Goal: Task Accomplishment & Management: Complete application form

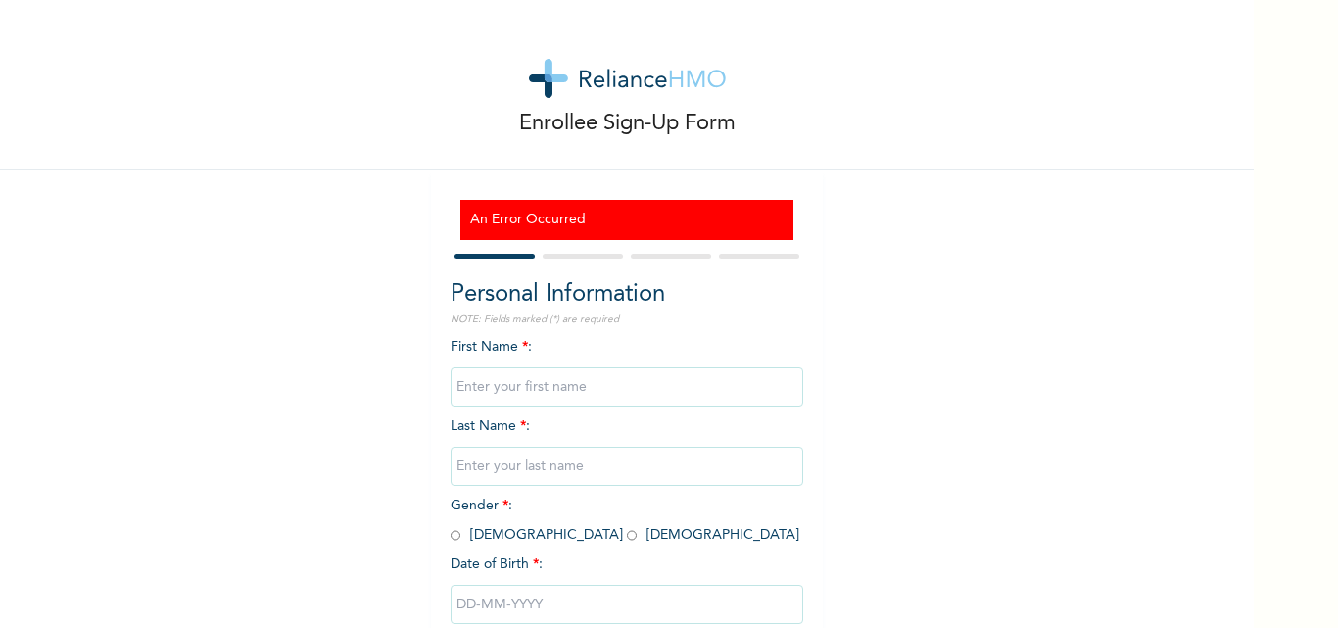
click at [524, 386] on input "text" at bounding box center [627, 386] width 353 height 39
type input "Precious"
type input "[PERSON_NAME]"
click at [627, 540] on input "radio" at bounding box center [632, 535] width 10 height 19
radio input "true"
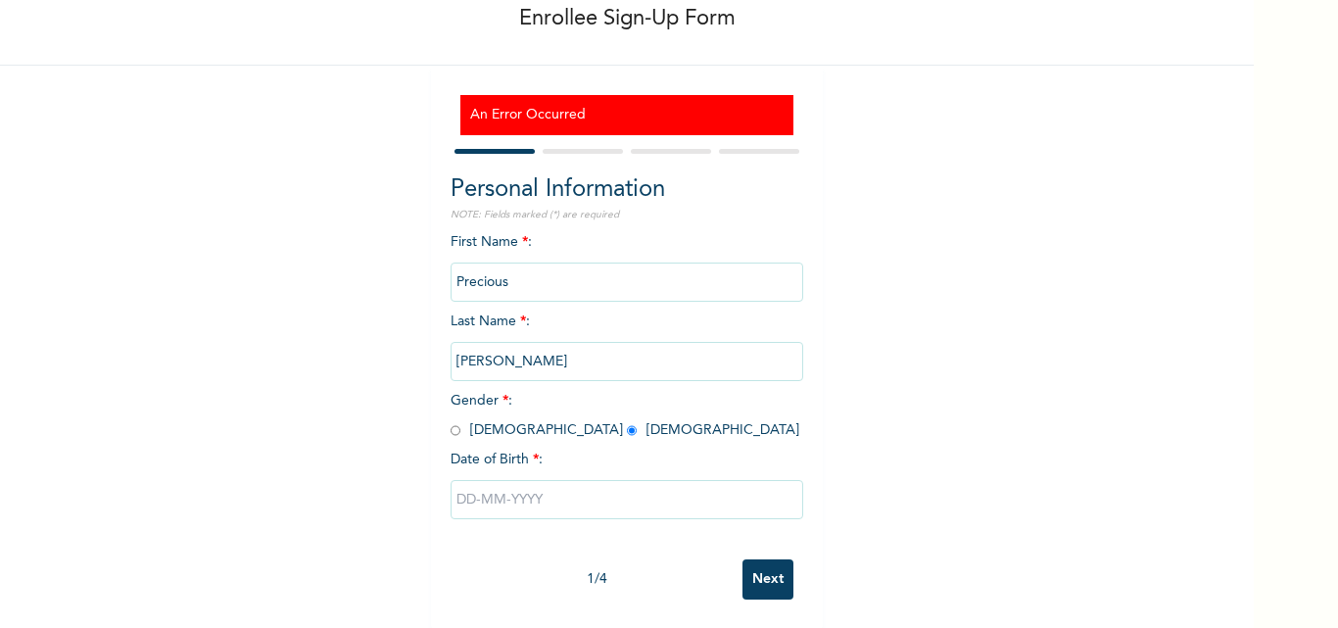
scroll to position [120, 0]
click at [499, 489] on input "text" at bounding box center [627, 498] width 353 height 39
select select "9"
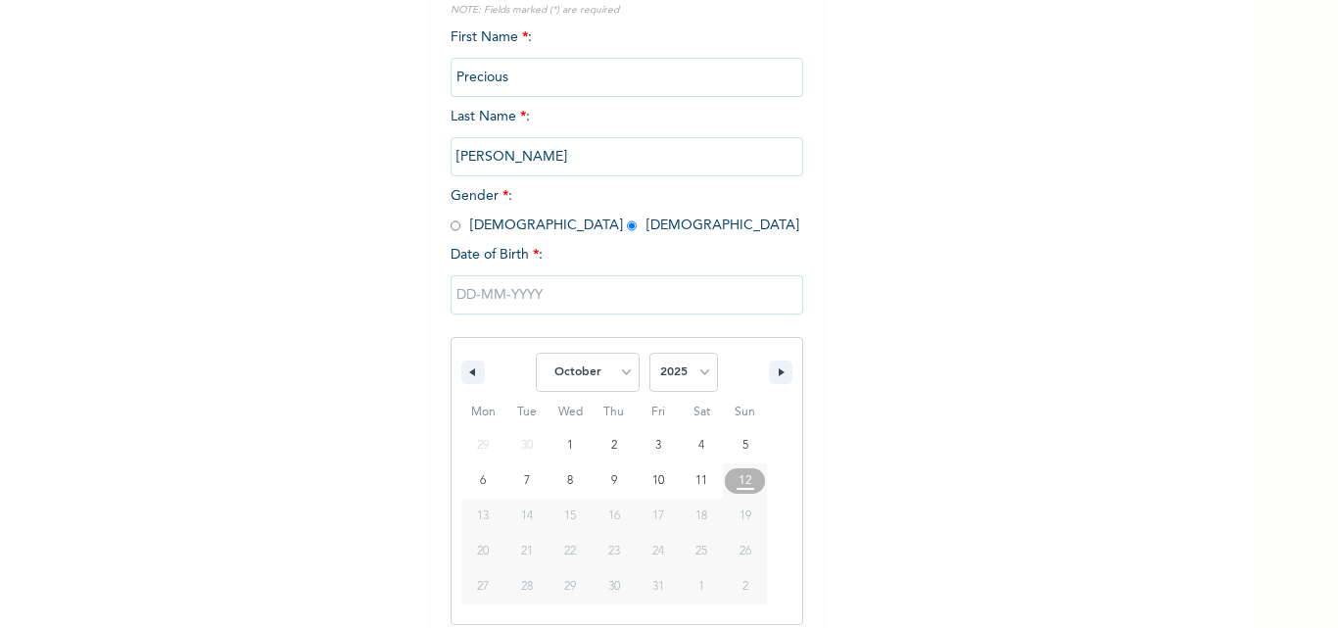
scroll to position [322, 0]
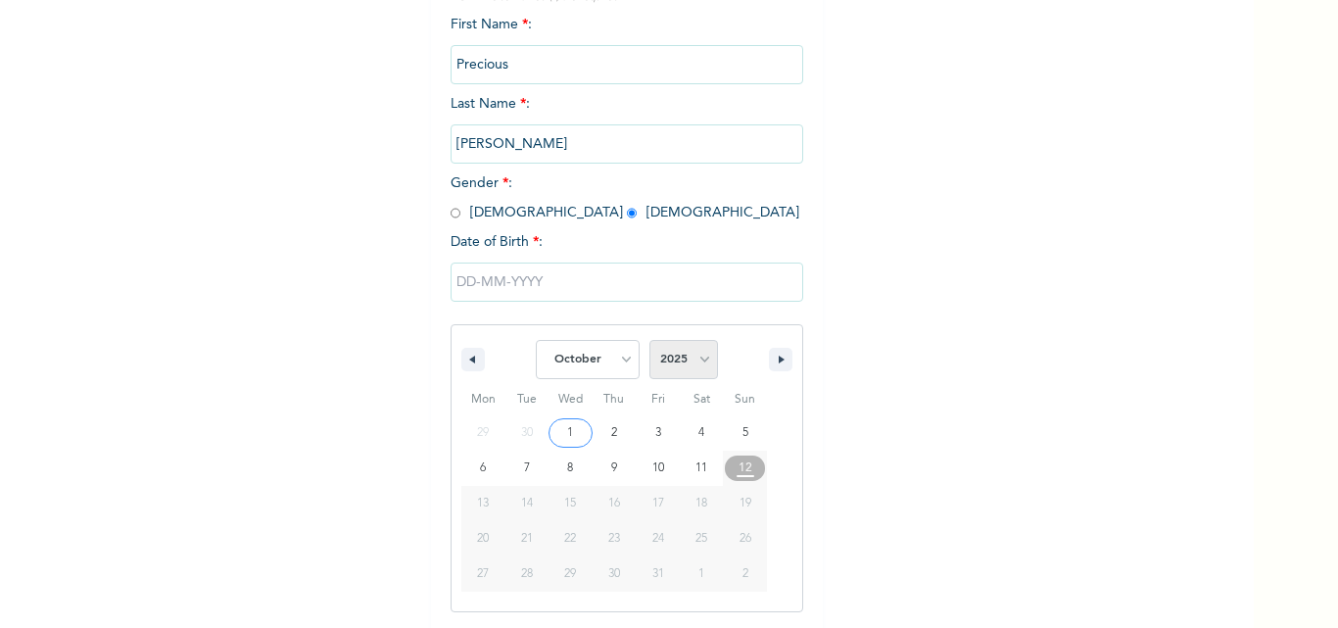
click at [697, 362] on select "2025 2024 2023 2022 2021 2020 2019 2018 2017 2016 2015 2014 2013 2012 2011 2010…" at bounding box center [684, 359] width 69 height 39
select select "1999"
click at [650, 341] on select "2025 2024 2023 2022 2021 2020 2019 2018 2017 2016 2015 2014 2013 2012 2011 2010…" at bounding box center [684, 359] width 69 height 39
click at [612, 350] on select "January February March April May June July August September October November De…" at bounding box center [588, 359] width 104 height 39
select select "6"
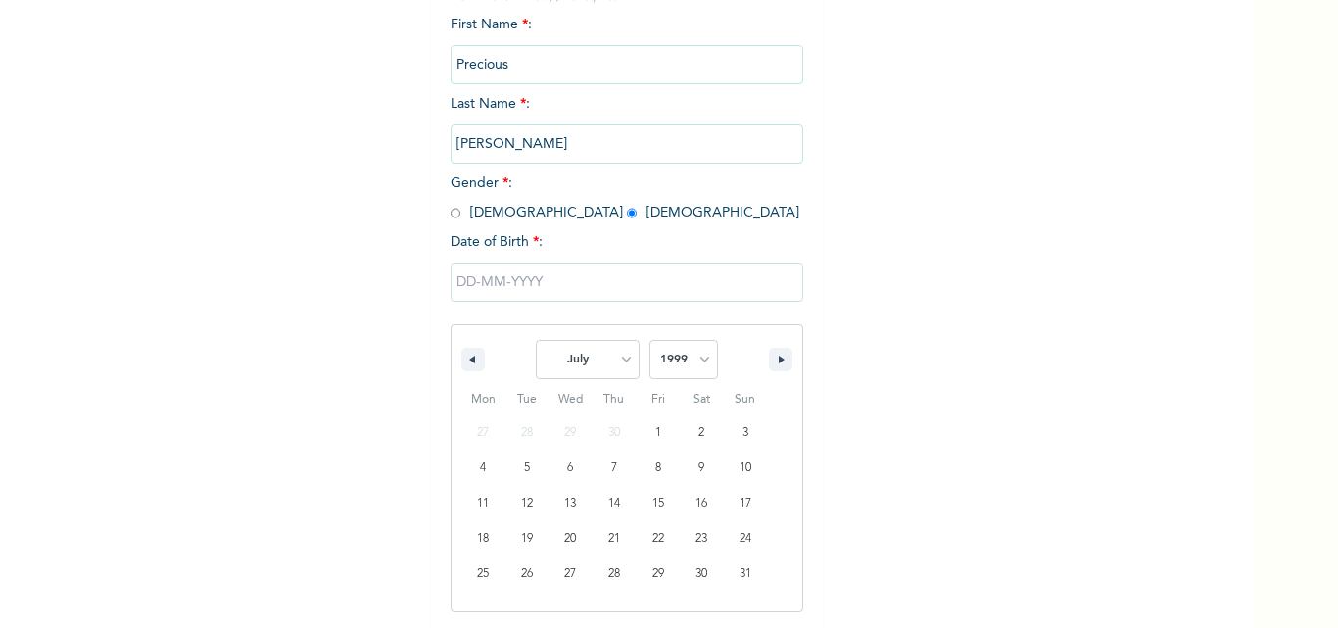
click at [536, 341] on select "January February March April May June July August September October November De…" at bounding box center [588, 359] width 104 height 39
type input "[DATE]"
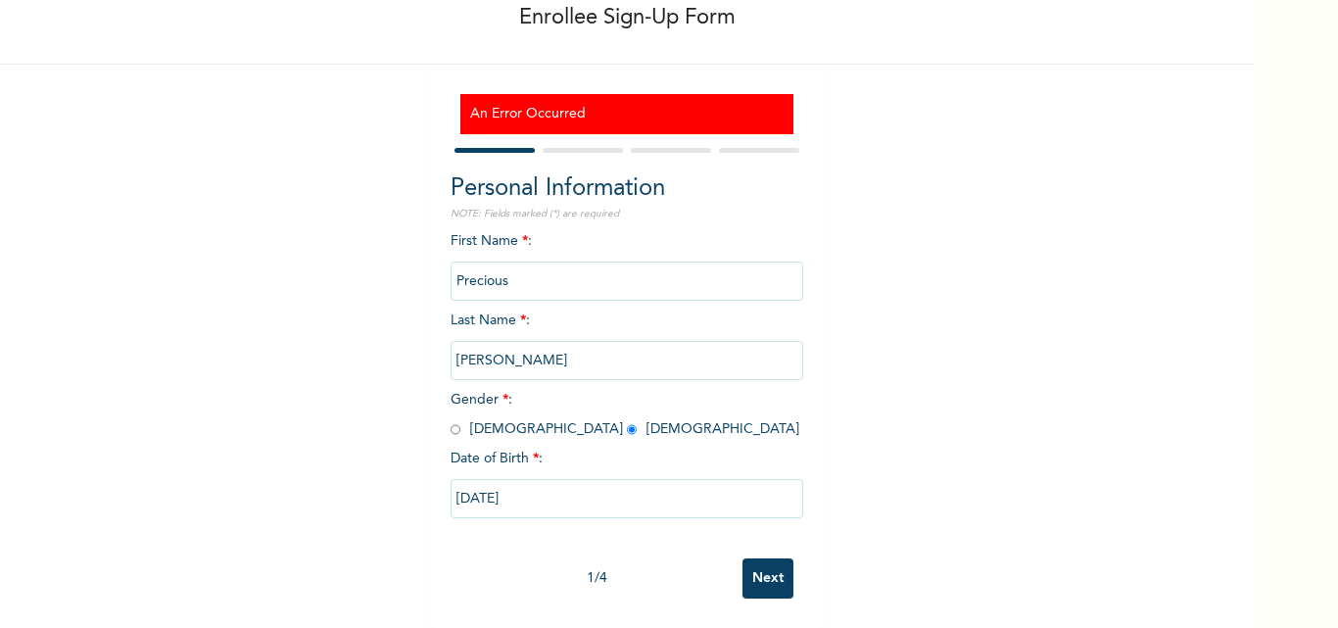
click at [749, 558] on input "Next" at bounding box center [768, 578] width 51 height 40
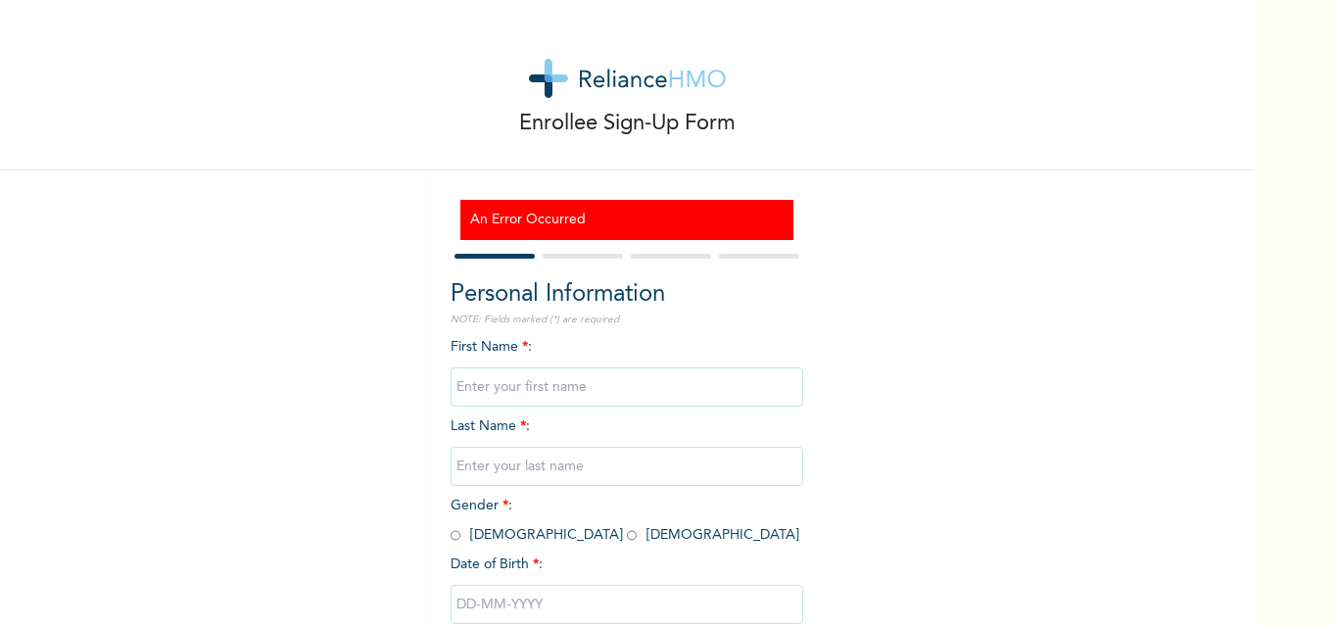
click at [527, 378] on input "text" at bounding box center [627, 386] width 353 height 39
type input "Precious"
type input "[PERSON_NAME]"
click at [627, 531] on input "radio" at bounding box center [632, 535] width 10 height 19
radio input "true"
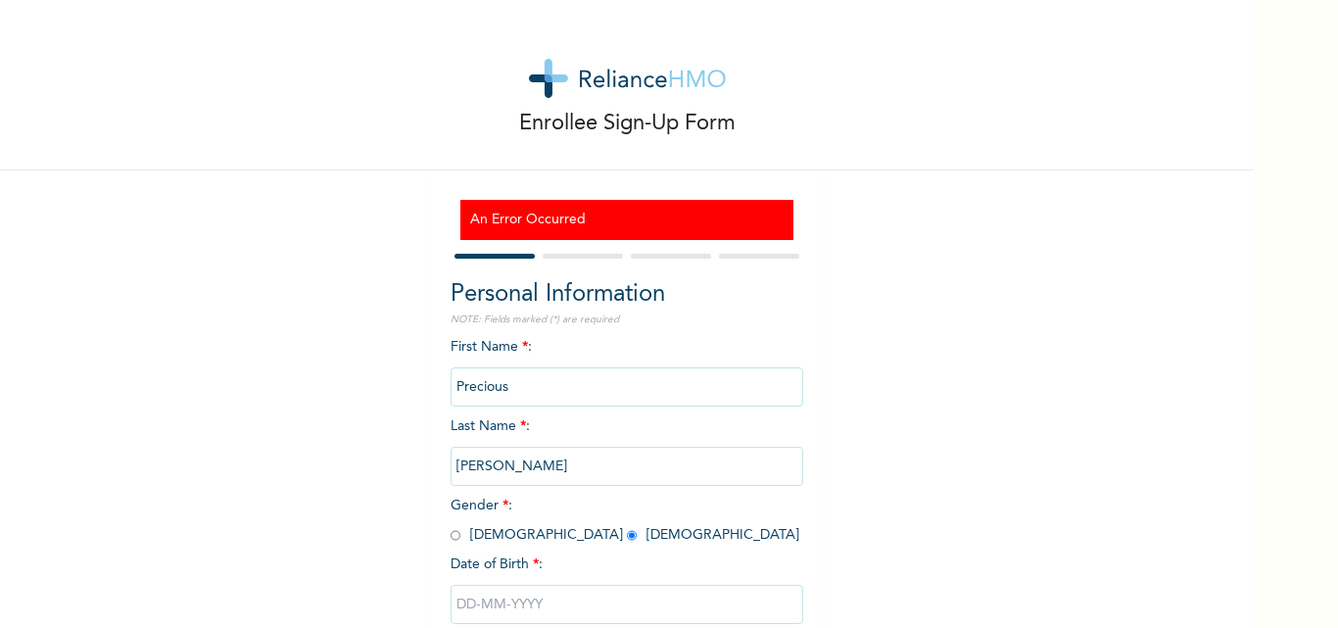
click at [451, 526] on input "radio" at bounding box center [456, 535] width 10 height 19
radio input "true"
click at [627, 526] on input "radio" at bounding box center [632, 535] width 10 height 19
radio input "true"
click at [451, 526] on input "radio" at bounding box center [456, 535] width 10 height 19
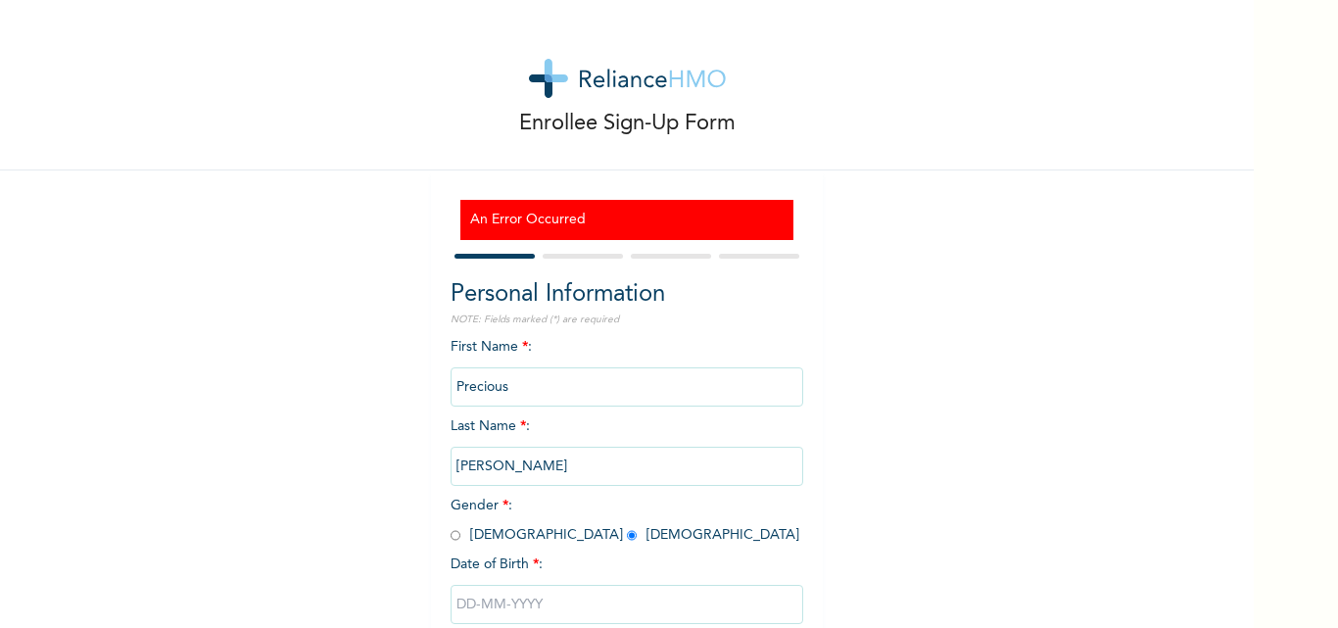
radio input "true"
click at [627, 526] on input "radio" at bounding box center [632, 535] width 10 height 19
radio input "true"
click at [451, 526] on input "radio" at bounding box center [456, 535] width 10 height 19
radio input "true"
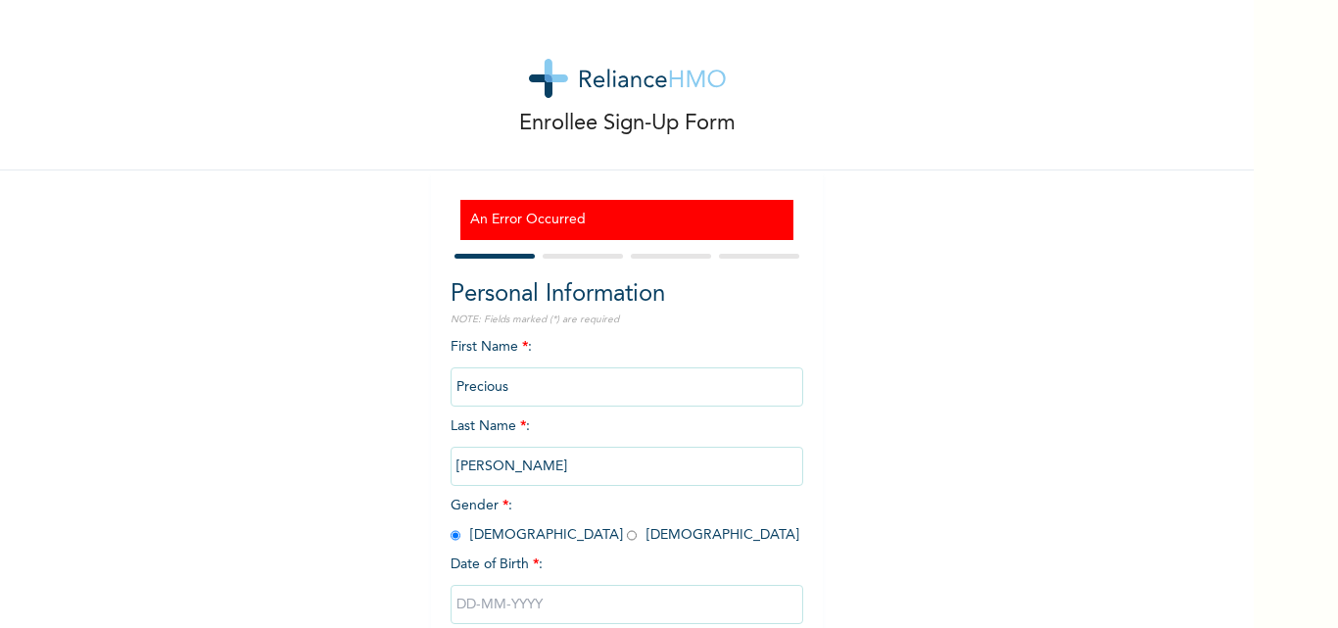
click at [627, 526] on input "radio" at bounding box center [632, 535] width 10 height 19
radio input "true"
click at [451, 526] on input "radio" at bounding box center [456, 535] width 10 height 19
radio input "true"
click at [627, 526] on input "radio" at bounding box center [632, 535] width 10 height 19
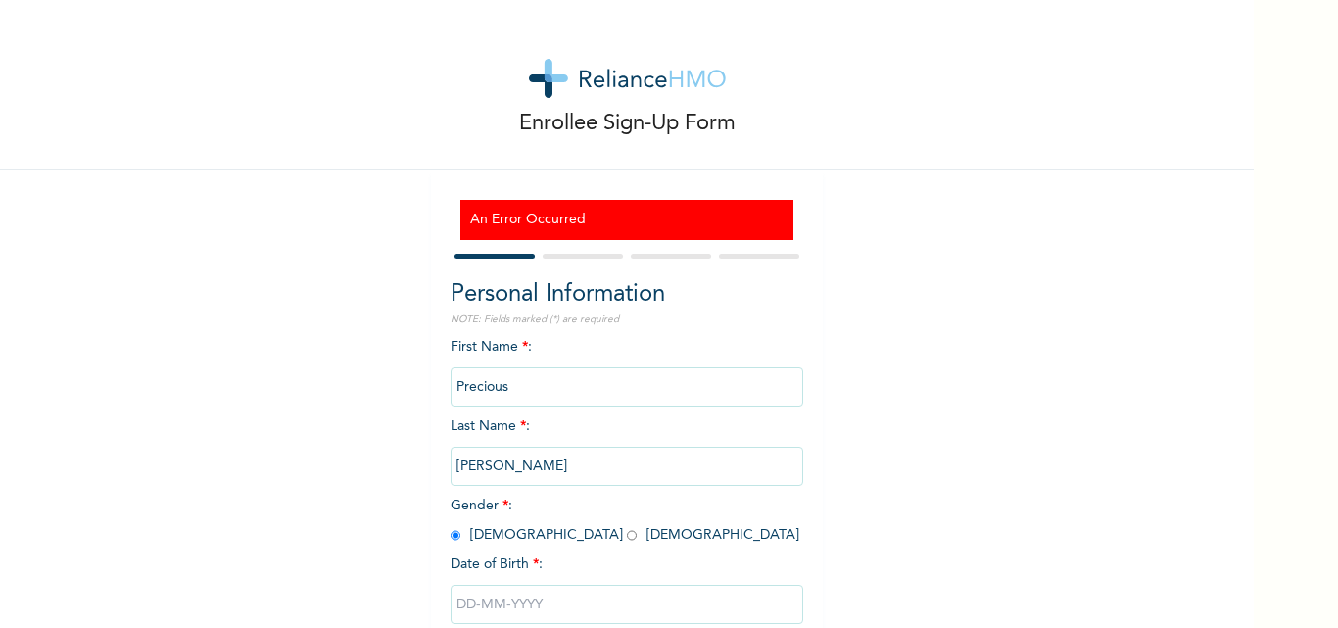
radio input "true"
click at [451, 526] on input "radio" at bounding box center [456, 535] width 10 height 19
radio input "true"
click at [627, 526] on input "radio" at bounding box center [632, 535] width 10 height 19
radio input "true"
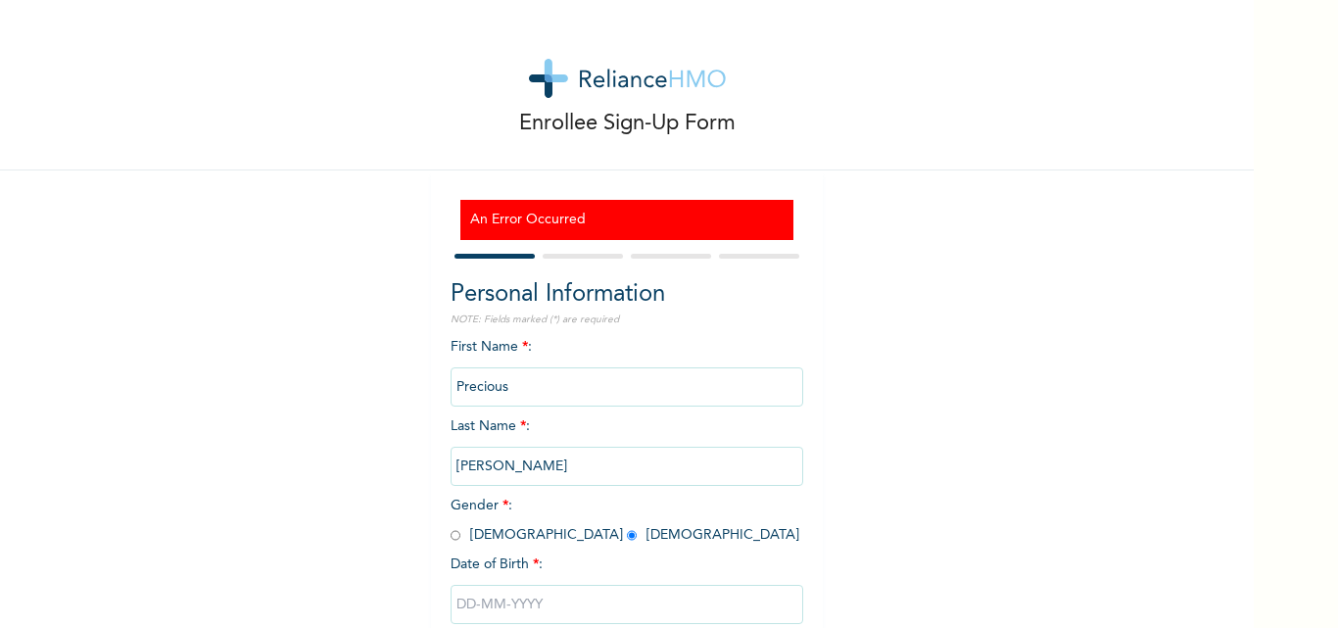
click at [451, 526] on input "radio" at bounding box center [456, 535] width 10 height 19
radio input "true"
click at [627, 526] on input "radio" at bounding box center [632, 535] width 10 height 19
radio input "true"
click at [451, 526] on input "radio" at bounding box center [456, 535] width 10 height 19
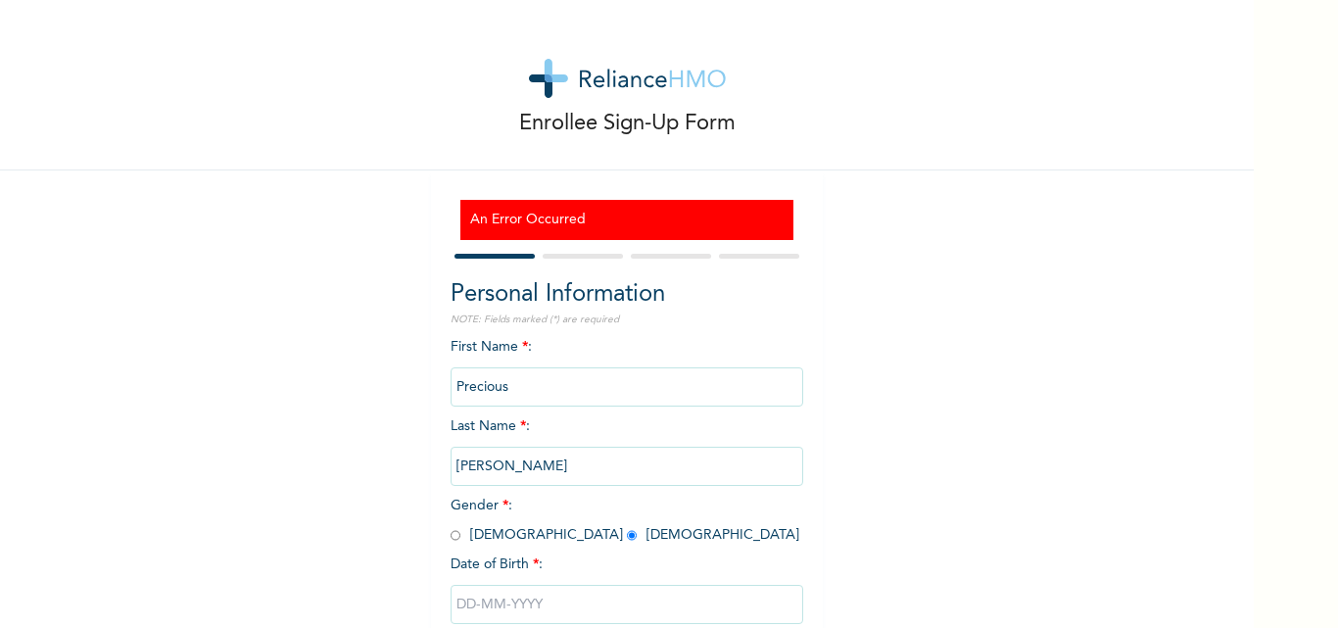
radio input "true"
click at [627, 526] on input "radio" at bounding box center [632, 535] width 10 height 19
radio input "true"
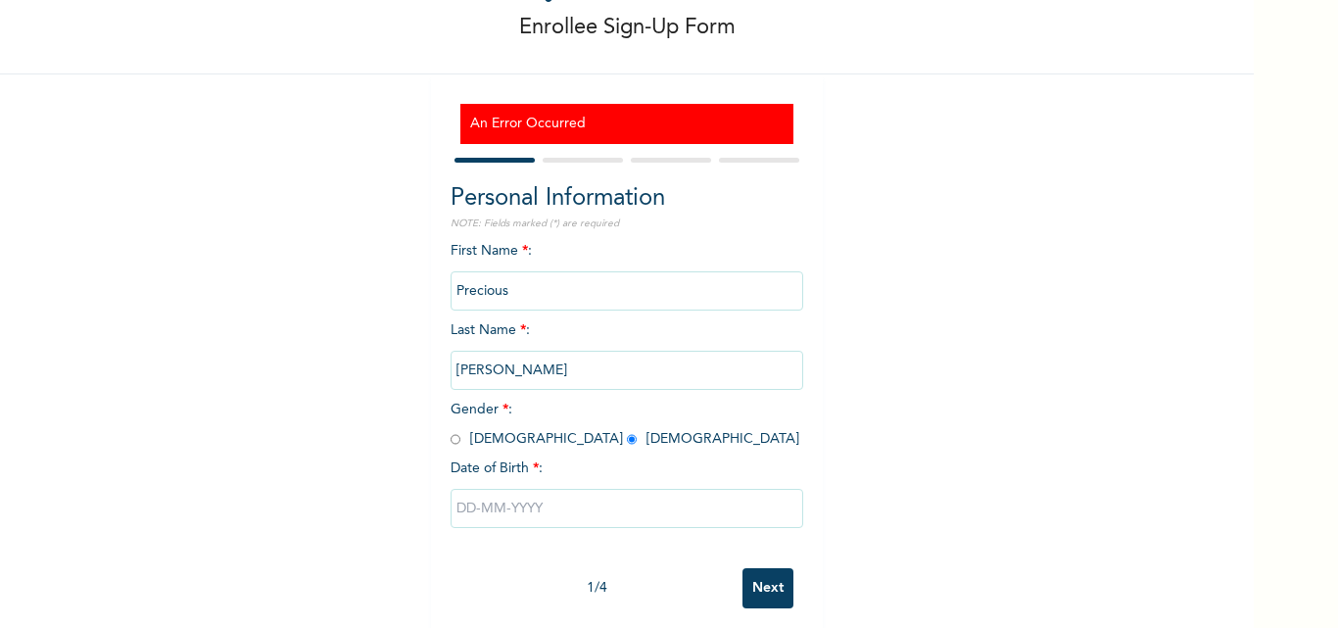
scroll to position [120, 0]
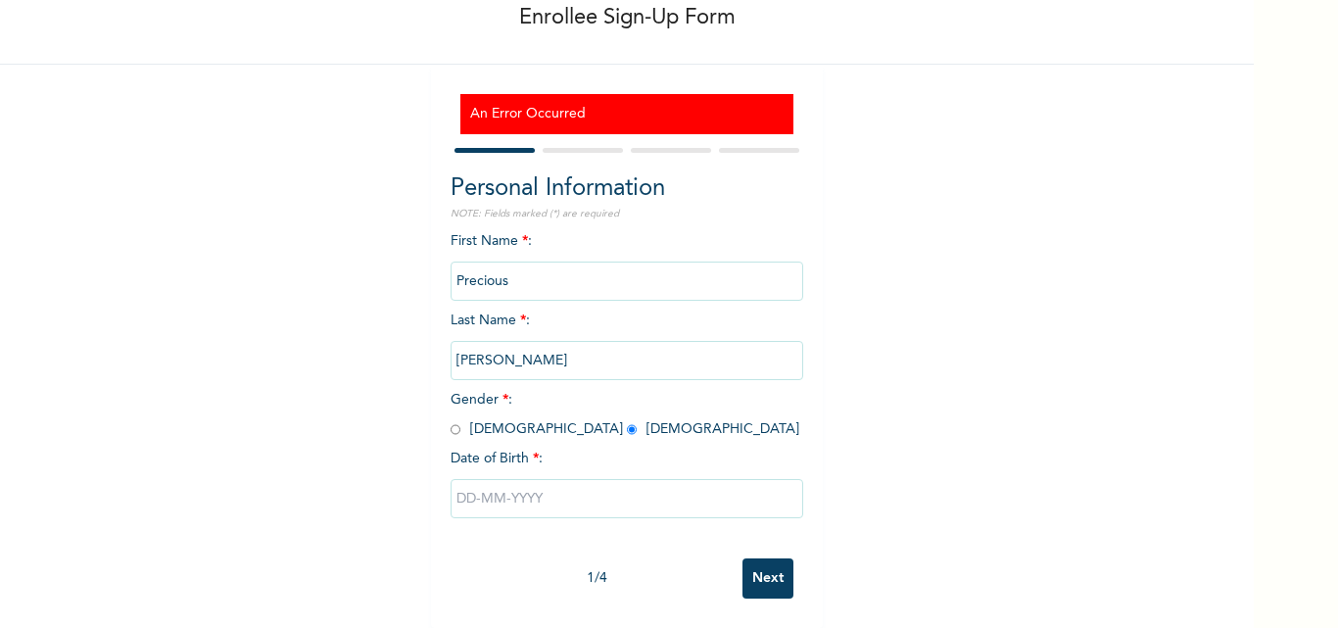
click at [490, 479] on input "text" at bounding box center [627, 498] width 353 height 39
select select "9"
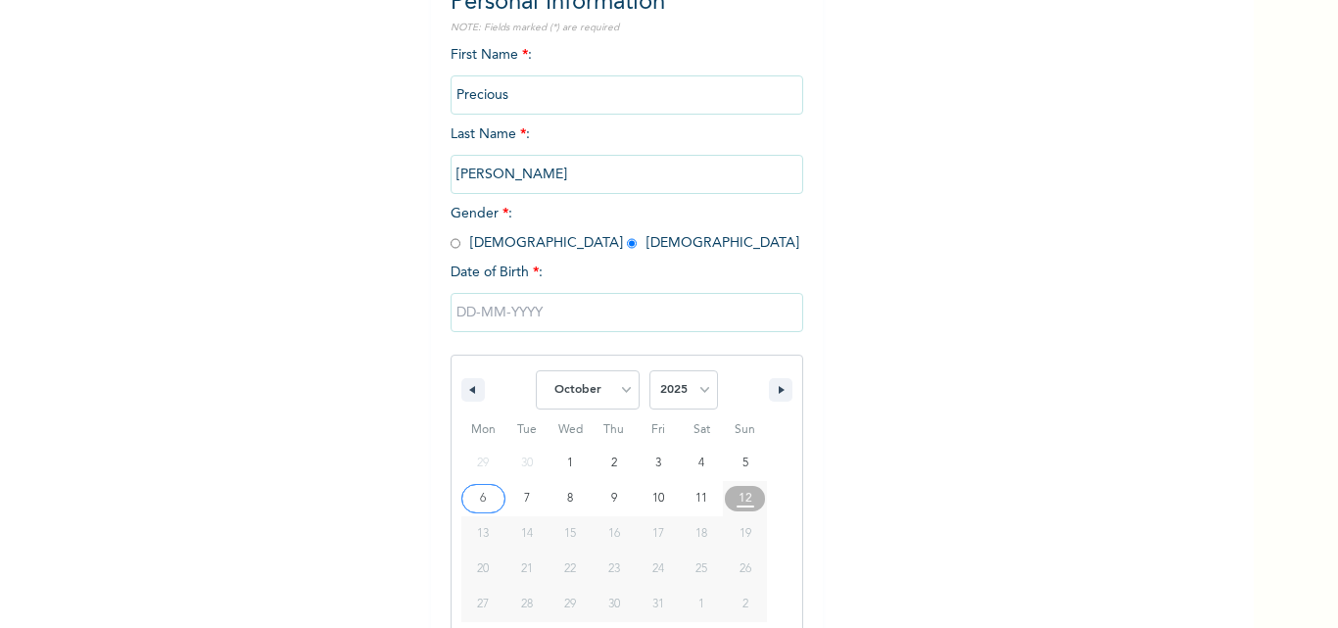
scroll to position [322, 0]
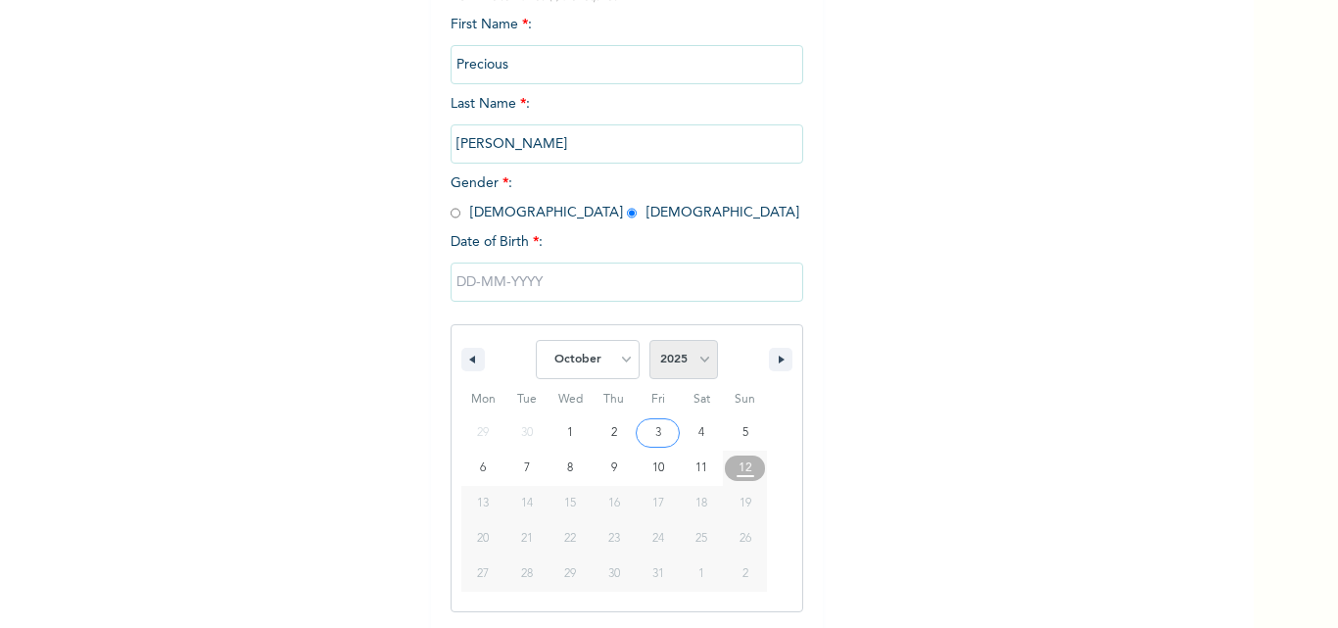
click at [690, 367] on select "2025 2024 2023 2022 2021 2020 2019 2018 2017 2016 2015 2014 2013 2012 2011 2010…" at bounding box center [684, 359] width 69 height 39
select select "1999"
click at [650, 341] on select "2025 2024 2023 2022 2021 2020 2019 2018 2017 2016 2015 2014 2013 2012 2011 2010…" at bounding box center [684, 359] width 69 height 39
click at [611, 361] on select "January February March April May June July August September October November De…" at bounding box center [588, 359] width 104 height 39
select select "6"
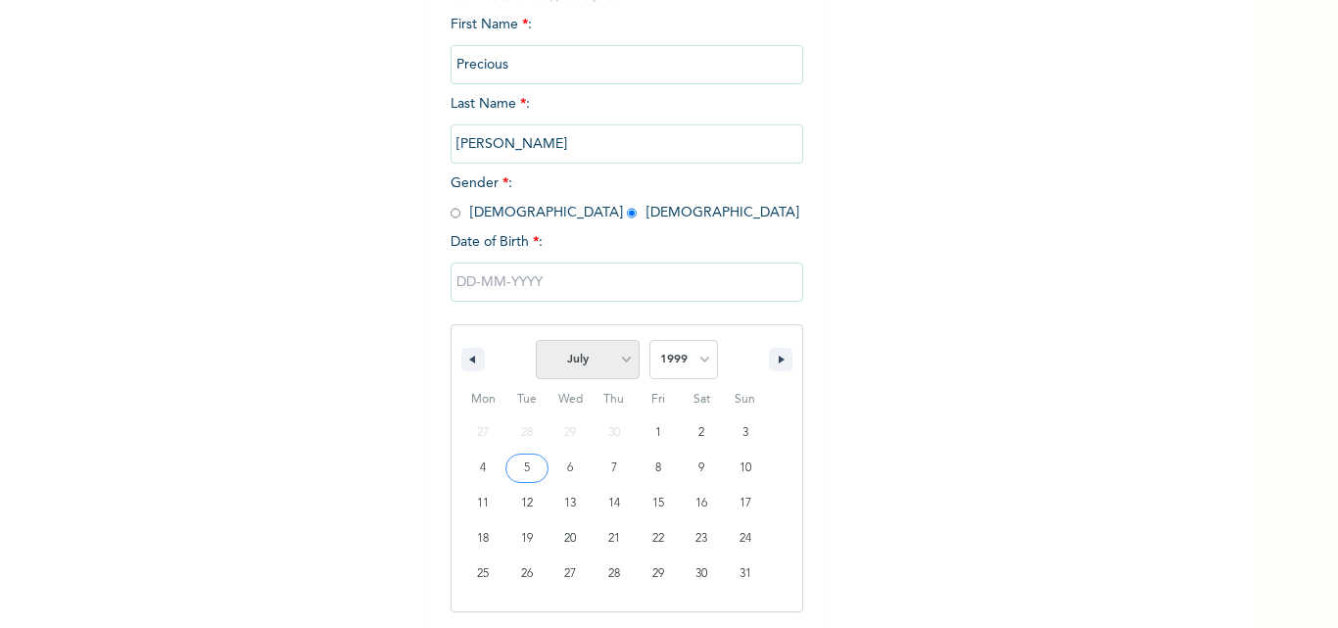
click at [536, 341] on select "January February March April May June July August September October November De…" at bounding box center [588, 359] width 104 height 39
type input "[DATE]"
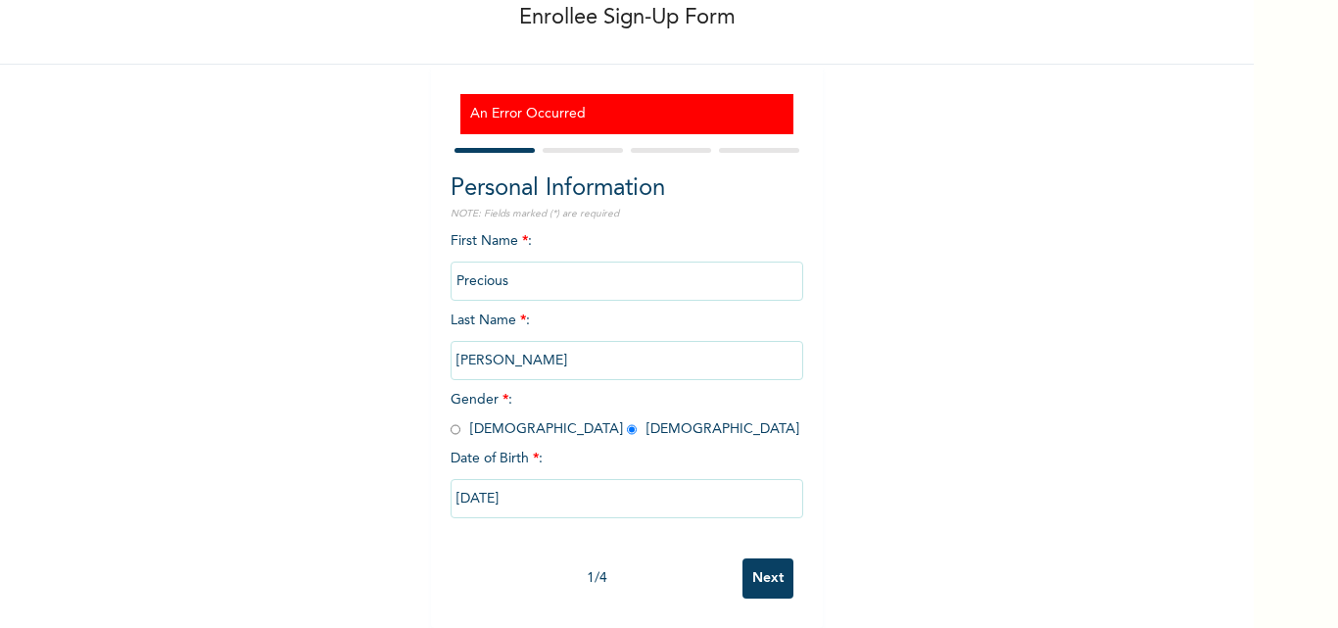
scroll to position [120, 0]
click at [758, 562] on input "Next" at bounding box center [768, 578] width 51 height 40
